Goal: Task Accomplishment & Management: Use online tool/utility

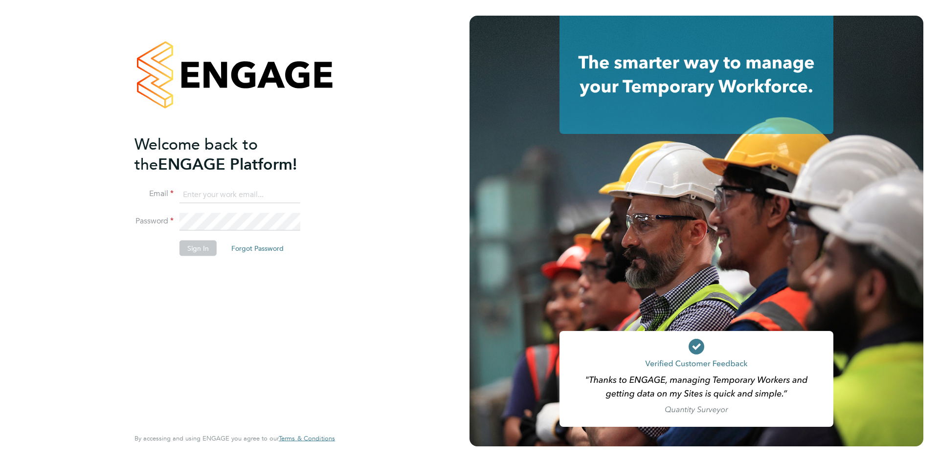
click at [267, 193] on input at bounding box center [239, 195] width 121 height 18
type input "[EMAIL_ADDRESS][DOMAIN_NAME]"
click at [208, 244] on button "Sign In" at bounding box center [197, 249] width 37 height 16
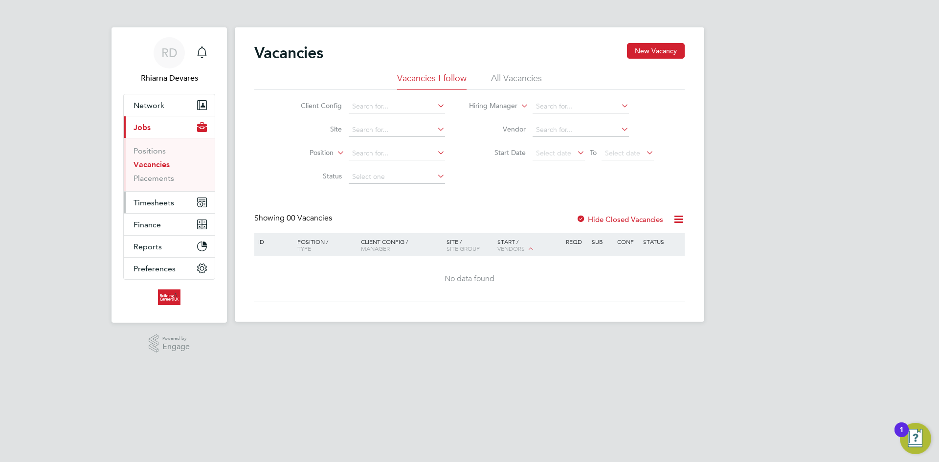
click at [161, 203] on span "Timesheets" at bounding box center [153, 202] width 41 height 9
click at [163, 204] on span "Timesheets" at bounding box center [153, 202] width 41 height 9
click at [164, 207] on button "Timesheets" at bounding box center [169, 203] width 91 height 22
click at [155, 203] on span "Timesheets" at bounding box center [153, 202] width 41 height 9
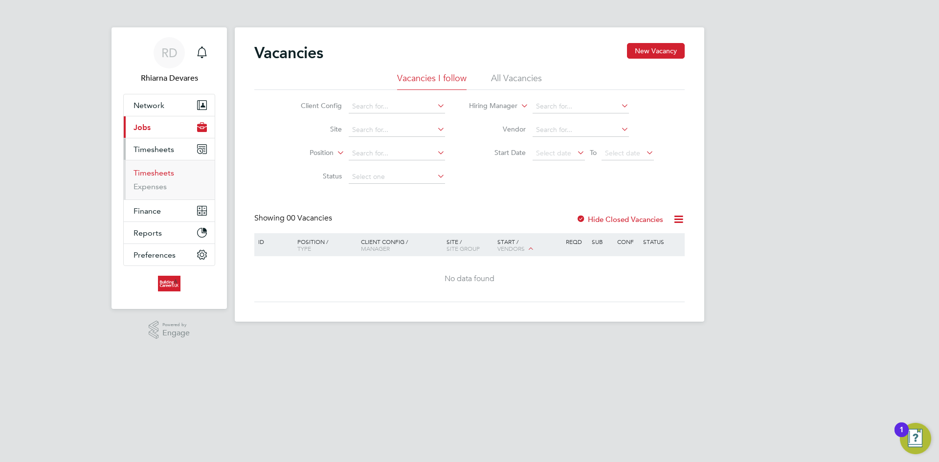
click at [144, 170] on link "Timesheets" at bounding box center [153, 172] width 41 height 9
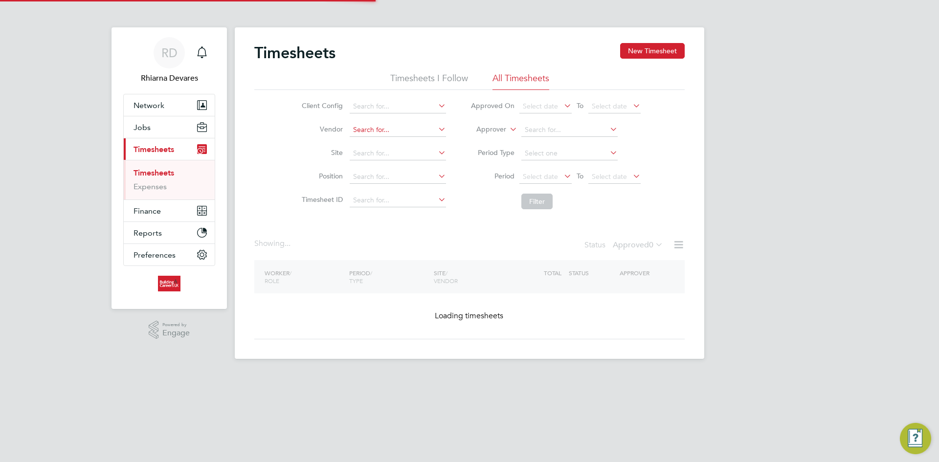
click at [392, 130] on input at bounding box center [398, 130] width 96 height 14
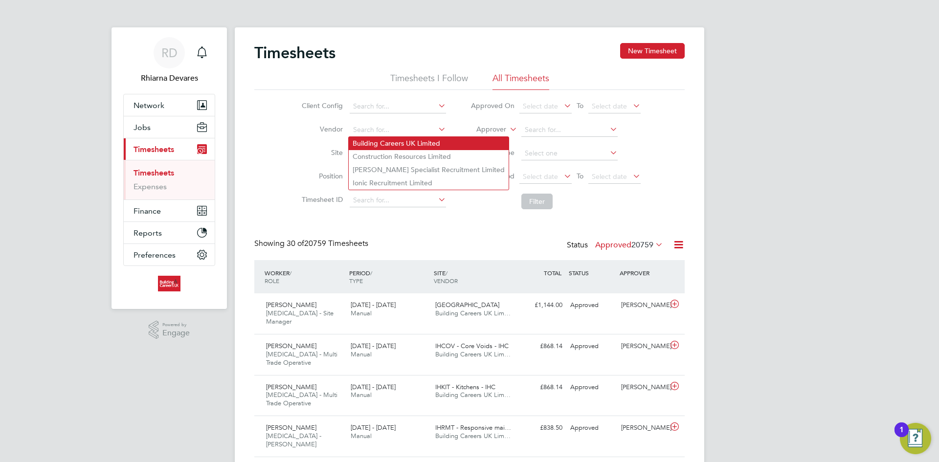
click at [381, 140] on li "Building Careers UK Limited" at bounding box center [429, 143] width 160 height 13
type input "Building Careers UK Limited"
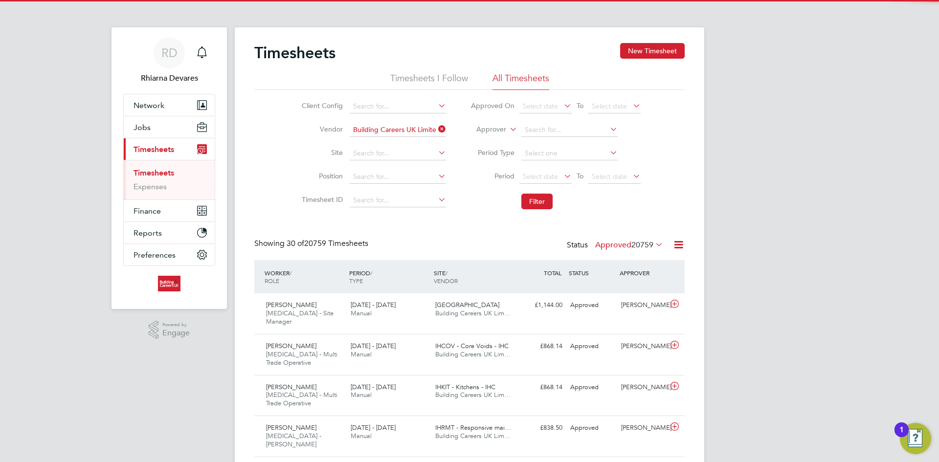
click at [488, 128] on label "Approver" at bounding box center [484, 130] width 44 height 10
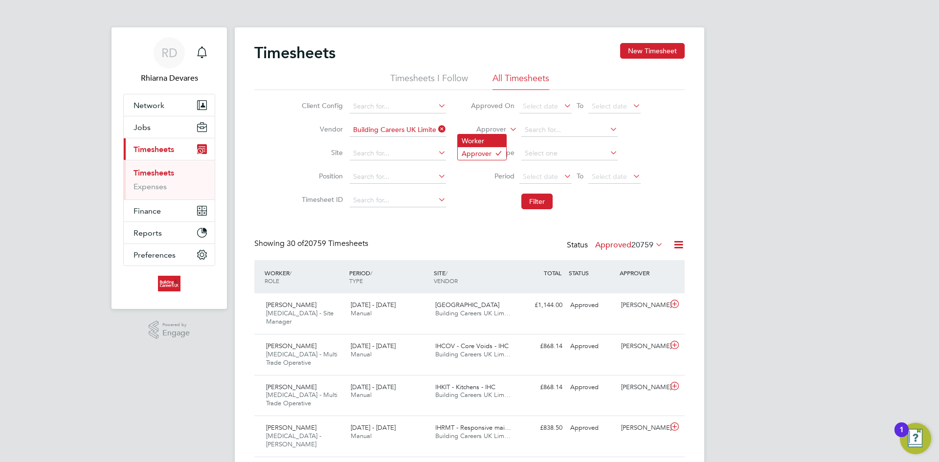
click at [484, 140] on li "Worker" at bounding box center [482, 140] width 48 height 13
click at [546, 178] on span "Select date" at bounding box center [540, 176] width 35 height 9
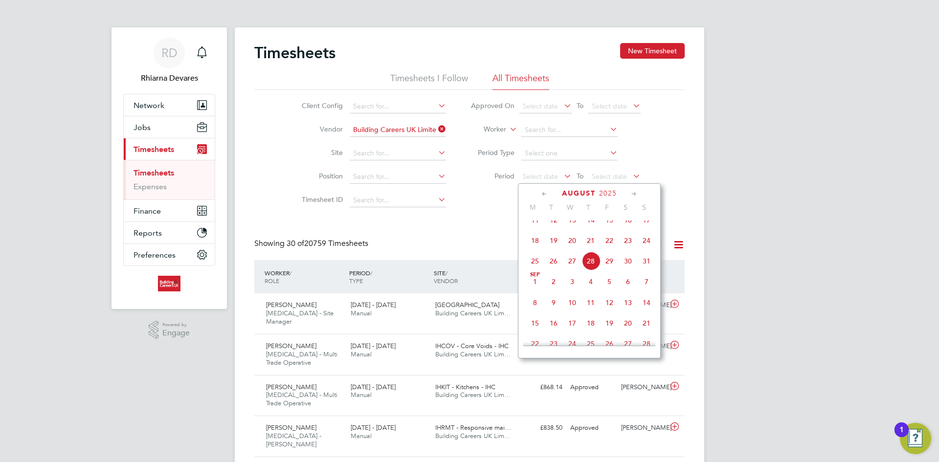
click at [537, 249] on span "18" at bounding box center [535, 240] width 19 height 19
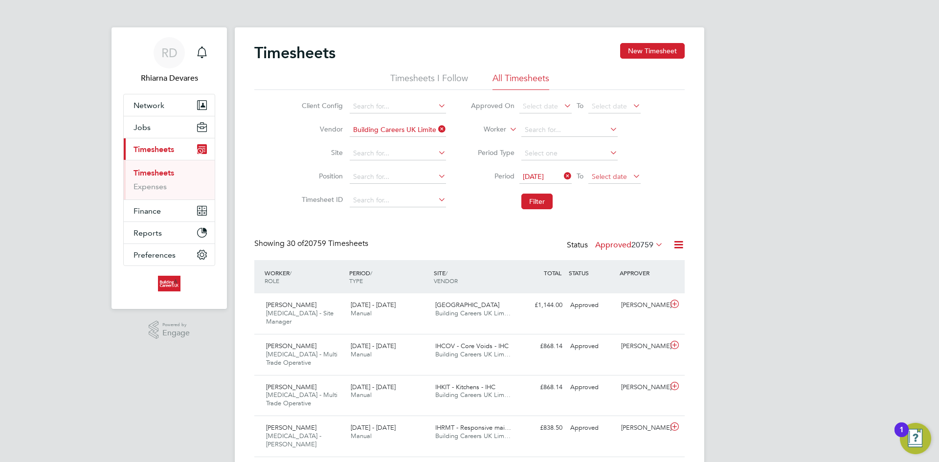
click at [597, 177] on span "Select date" at bounding box center [609, 176] width 35 height 9
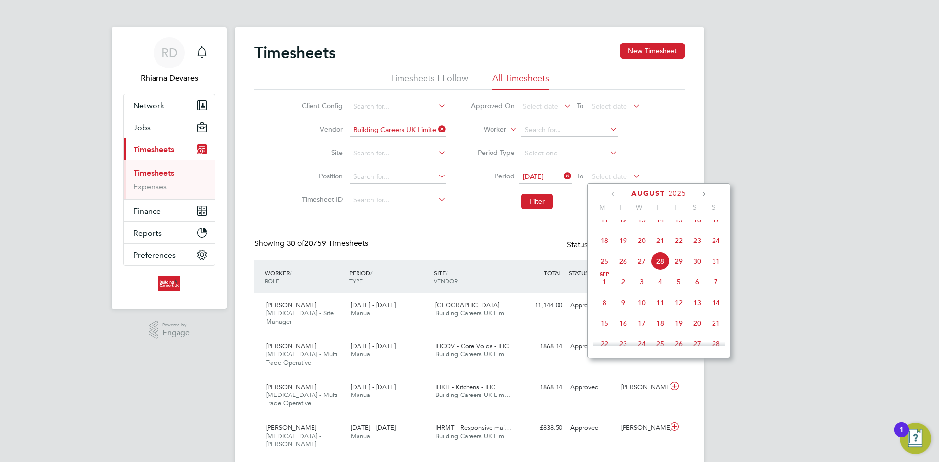
click at [716, 250] on span "24" at bounding box center [716, 240] width 19 height 19
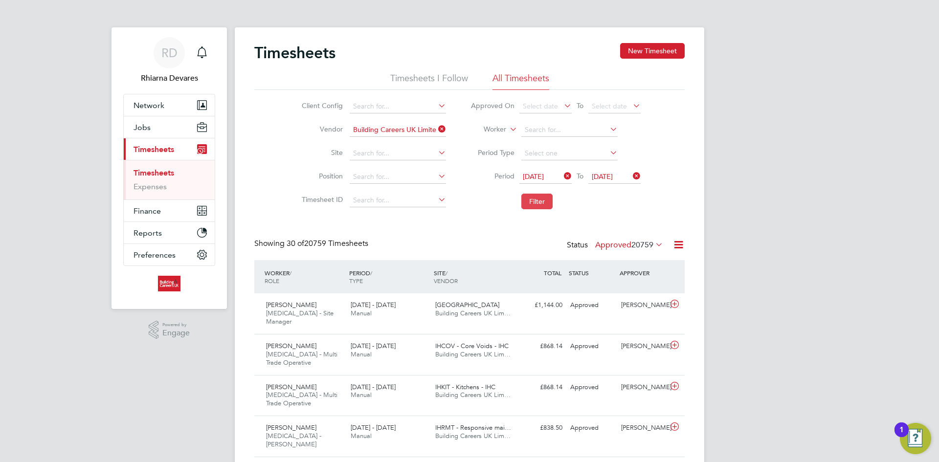
click at [531, 205] on button "Filter" at bounding box center [536, 202] width 31 height 16
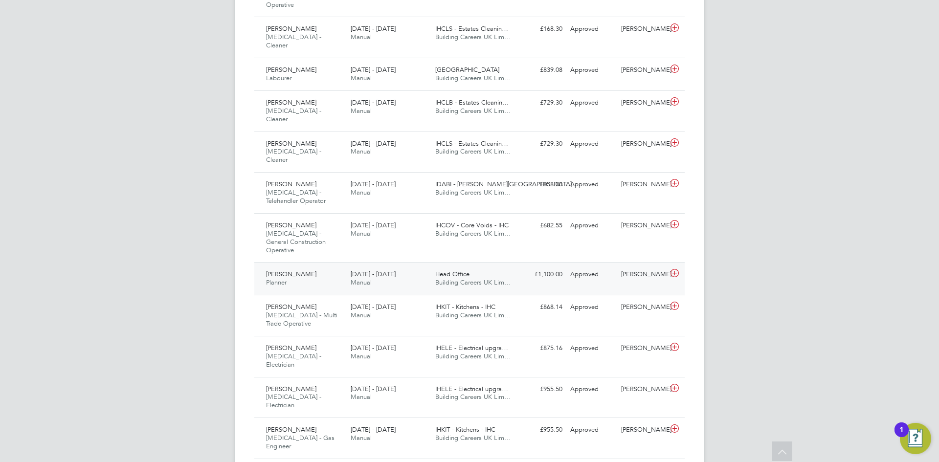
click at [353, 278] on span "Manual" at bounding box center [361, 282] width 21 height 8
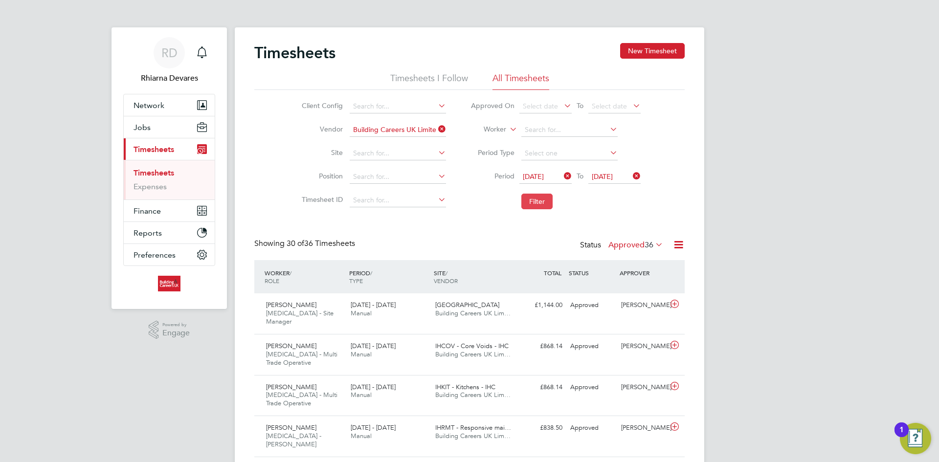
click at [538, 200] on button "Filter" at bounding box center [536, 202] width 31 height 16
